Goal: Task Accomplishment & Management: Manage account settings

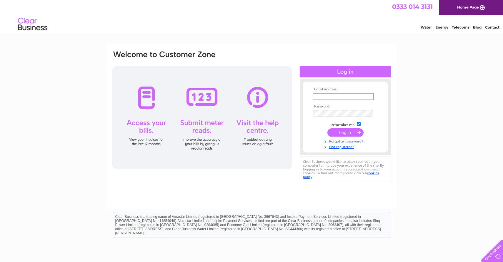
type input "[EMAIL_ADDRESS][DOMAIN_NAME]"
click at [345, 132] on input "submit" at bounding box center [345, 132] width 36 height 8
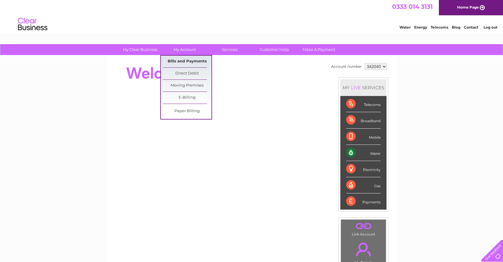
click at [202, 64] on link "Bills and Payments" at bounding box center [187, 62] width 49 height 12
click at [193, 60] on link "Bills and Payments" at bounding box center [187, 62] width 49 height 12
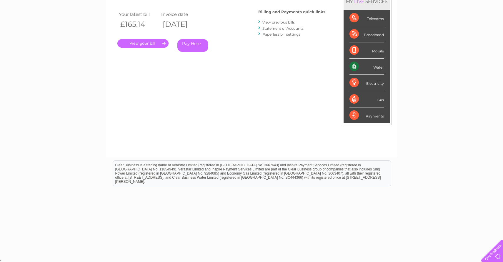
scroll to position [93, 0]
click at [143, 41] on link "." at bounding box center [142, 43] width 51 height 9
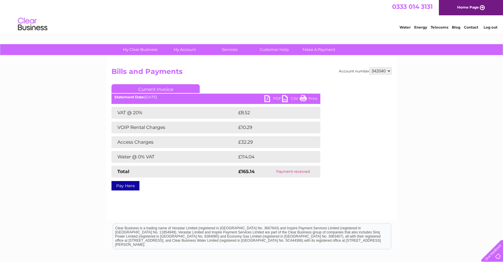
click at [269, 99] on link "PDF" at bounding box center [273, 99] width 18 height 9
